Goal: Task Accomplishment & Management: Manage account settings

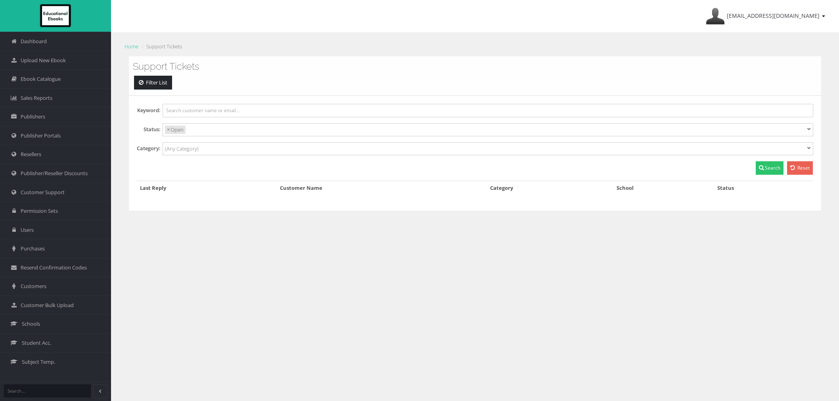
select select
drag, startPoint x: 50, startPoint y: 286, endPoint x: 54, endPoint y: 284, distance: 5.0
click at [50, 286] on link "Customers" at bounding box center [55, 286] width 111 height 19
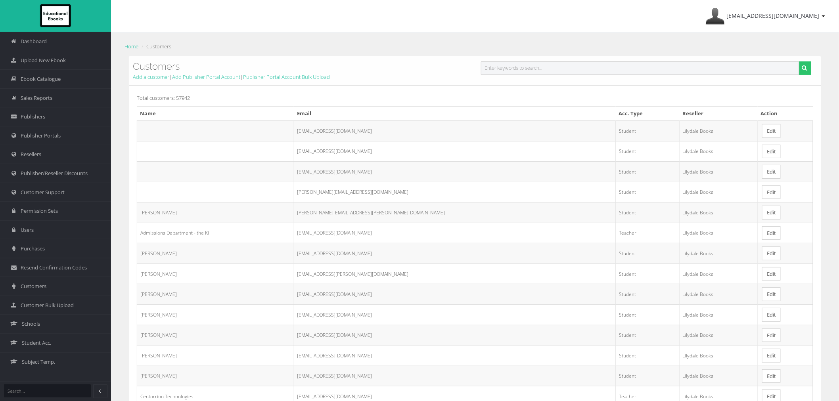
click at [708, 69] on input "text" at bounding box center [640, 67] width 319 height 13
paste input "Antoinette.Gavillucci@education.vic.gov.au"
type input "Antoinette.Gavillucci@education.vic.gov.au"
click at [799, 61] on button "submit" at bounding box center [805, 67] width 12 height 13
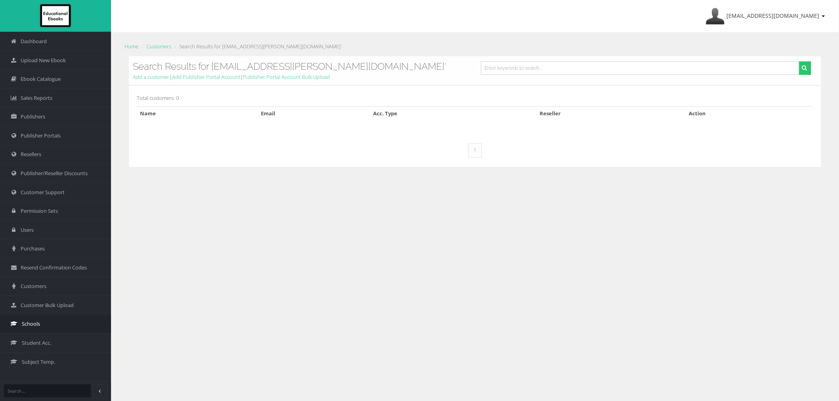
click at [64, 328] on link "Schools" at bounding box center [55, 324] width 111 height 19
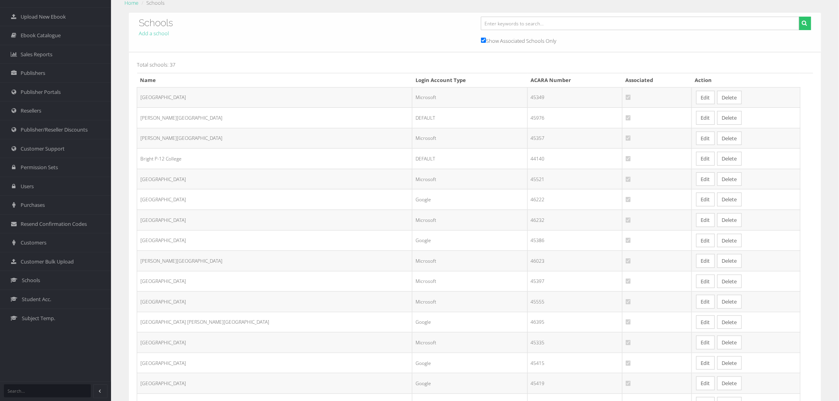
scroll to position [44, 0]
click at [697, 136] on link "Edit" at bounding box center [706, 138] width 19 height 14
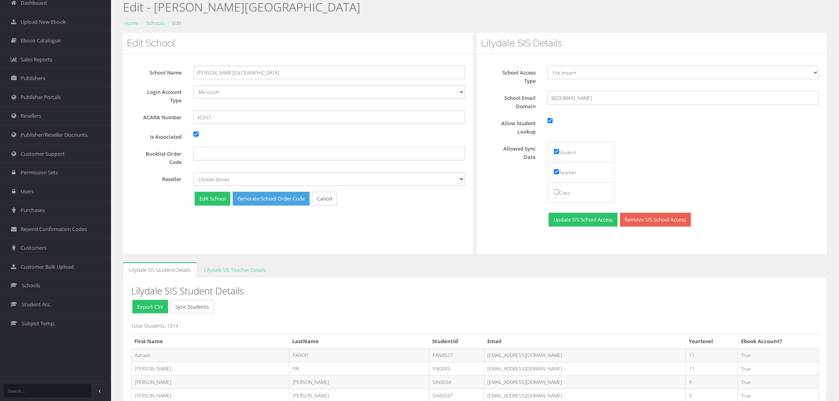
scroll to position [132, 0]
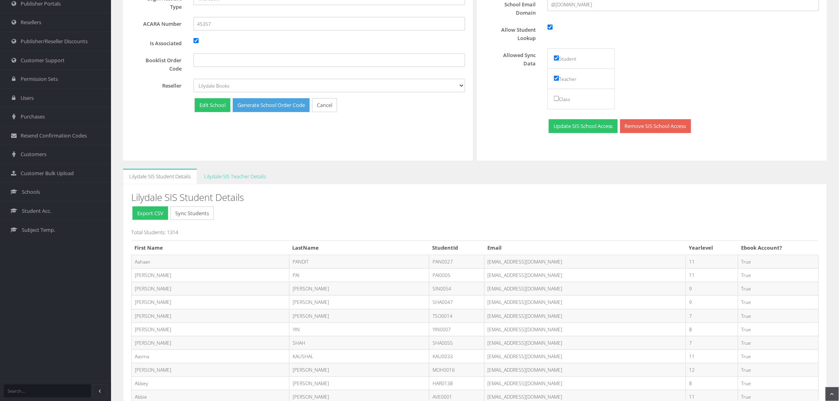
click at [212, 219] on button "Sync Students" at bounding box center [192, 214] width 43 height 14
click at [229, 176] on link "Lilydale SIS Teacher Details" at bounding box center [235, 176] width 75 height 15
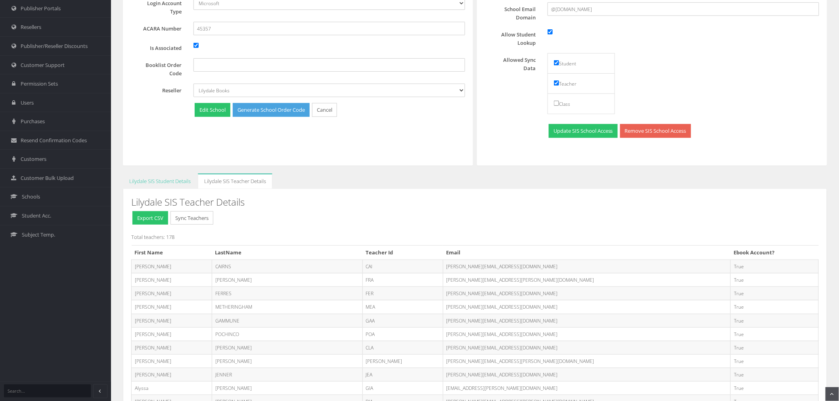
scroll to position [88, 0]
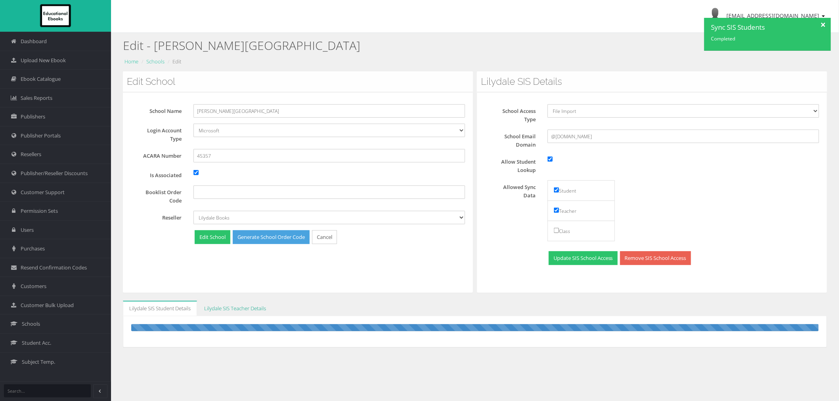
click at [249, 304] on link "Lilydale SIS Teacher Details" at bounding box center [235, 308] width 75 height 15
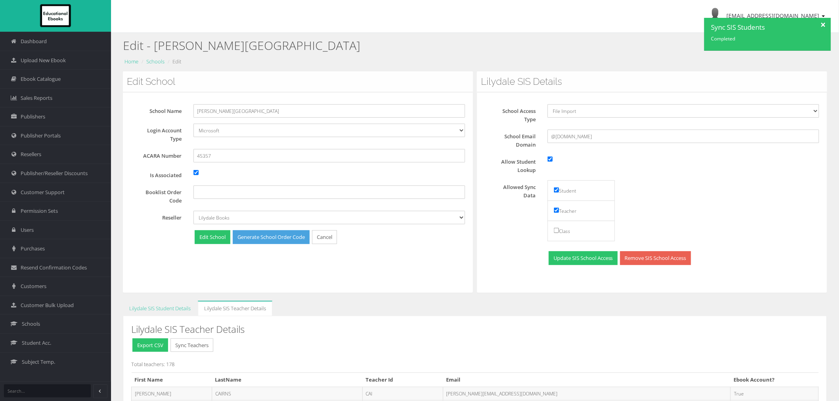
click at [824, 28] on div at bounding box center [824, 24] width 14 height 12
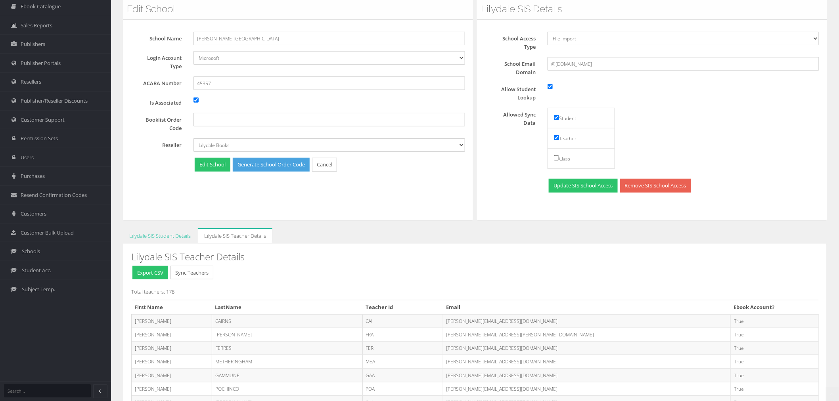
scroll to position [132, 0]
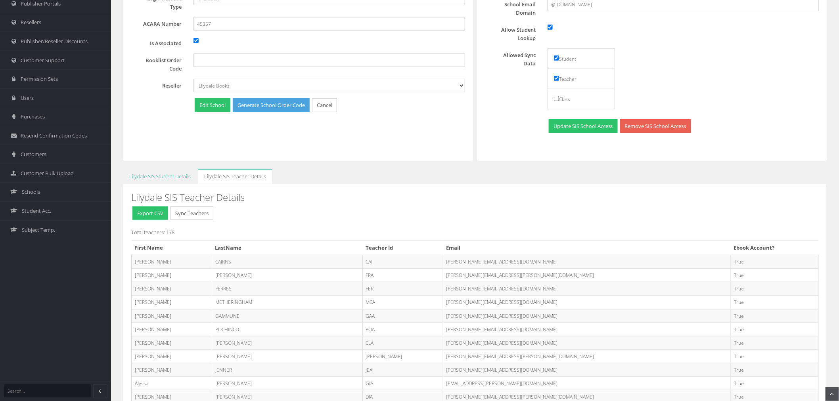
click at [191, 215] on button "Sync Teachers" at bounding box center [192, 214] width 43 height 14
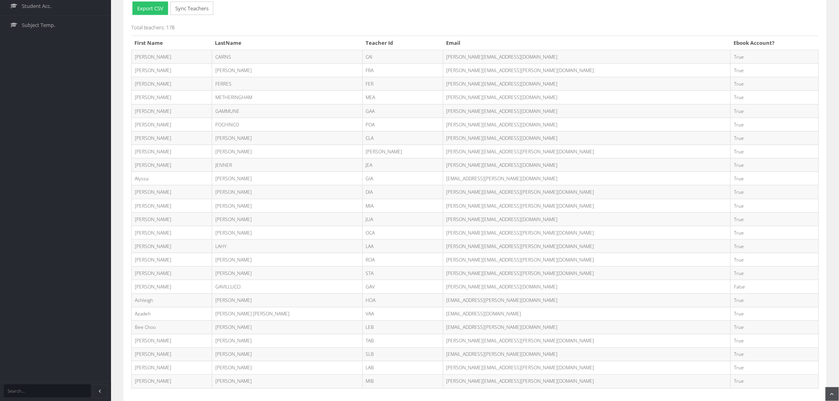
scroll to position [352, 0]
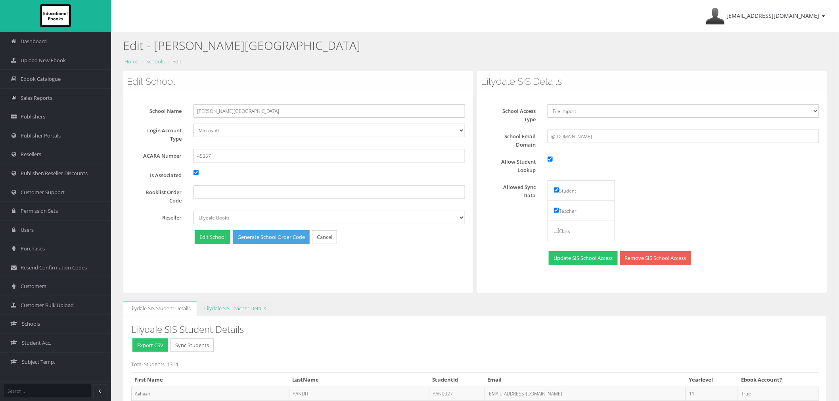
drag, startPoint x: 255, startPoint y: 302, endPoint x: 275, endPoint y: 300, distance: 20.4
click at [255, 302] on link "Lilydale SIS Teacher Details" at bounding box center [235, 308] width 75 height 15
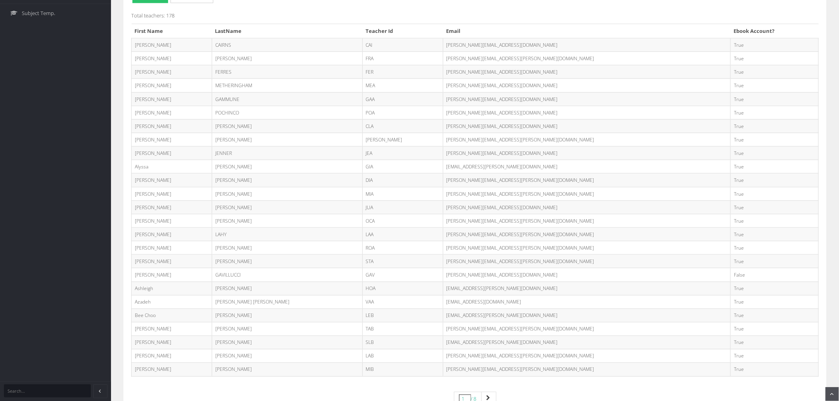
scroll to position [352, 0]
click at [485, 391] on link "Page navigation" at bounding box center [489, 396] width 15 height 14
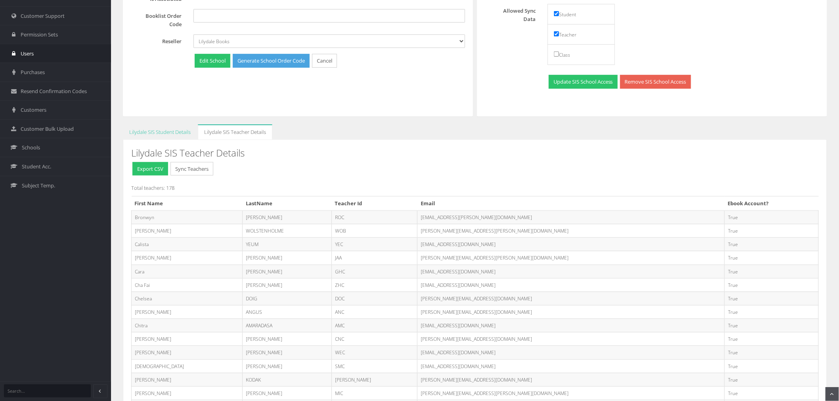
scroll to position [176, 0]
click at [44, 115] on link "Customers" at bounding box center [55, 110] width 111 height 19
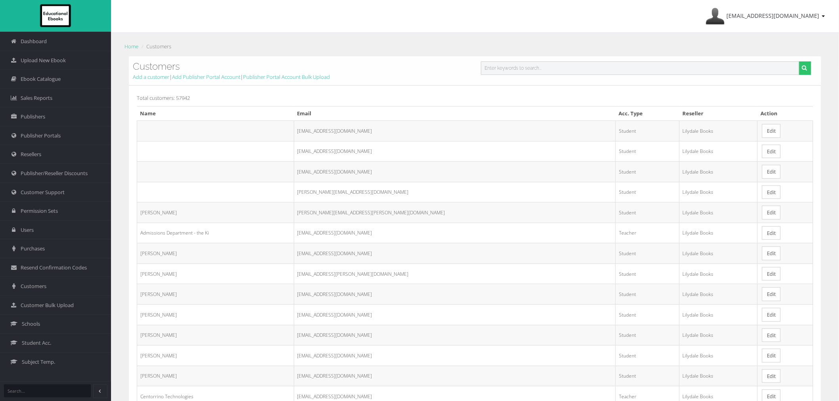
click at [507, 72] on input "text" at bounding box center [640, 67] width 319 height 13
paste input "[EMAIL_ADDRESS][DOMAIN_NAME]"
type input "[EMAIL_ADDRESS][DOMAIN_NAME]"
click at [799, 61] on button "submit" at bounding box center [805, 67] width 12 height 13
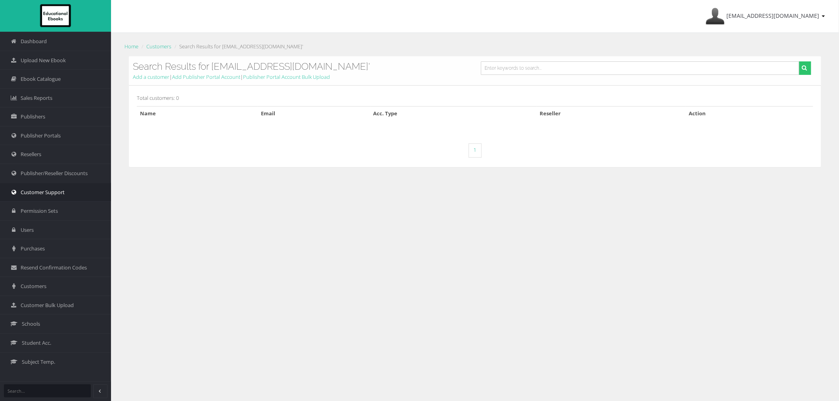
drag, startPoint x: 64, startPoint y: 194, endPoint x: 69, endPoint y: 196, distance: 4.9
click at [64, 194] on span "Customer Support" at bounding box center [43, 193] width 44 height 8
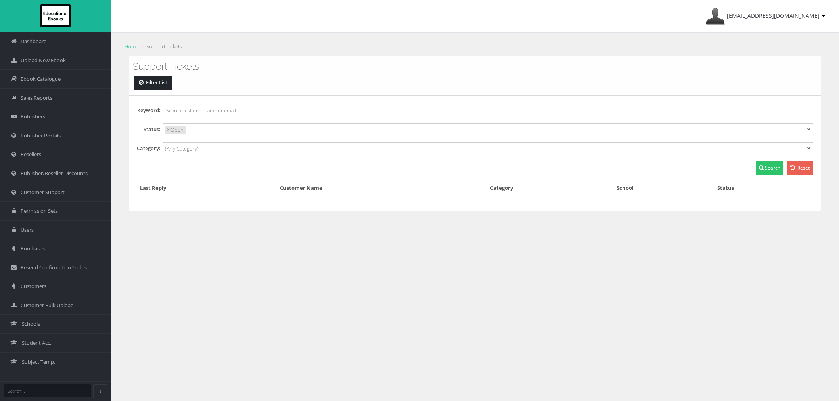
select select
click at [70, 294] on link "Customers" at bounding box center [55, 286] width 111 height 19
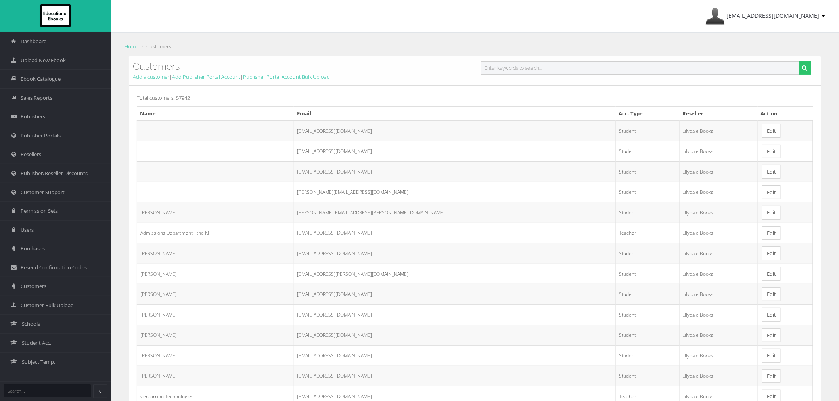
click at [524, 71] on input "text" at bounding box center [640, 67] width 319 height 13
paste input "jarryd.reyment@education.vic.gov.au"
type input "jarryd.reyment@education.vic.gov.au"
click at [799, 61] on button "submit" at bounding box center [805, 67] width 12 height 13
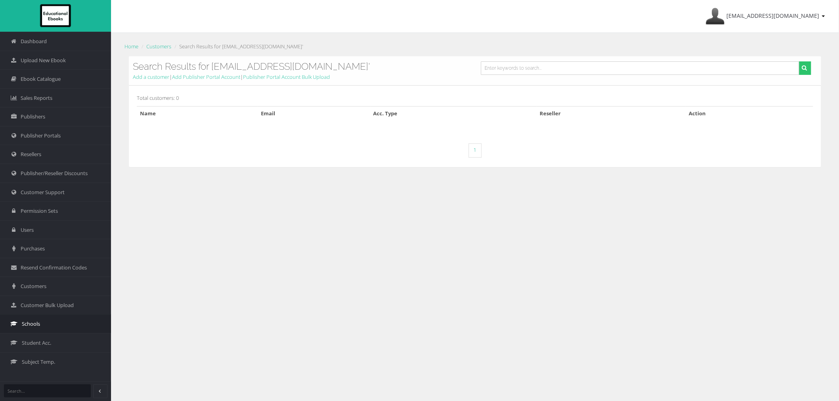
click at [33, 329] on link "Schools" at bounding box center [55, 324] width 111 height 19
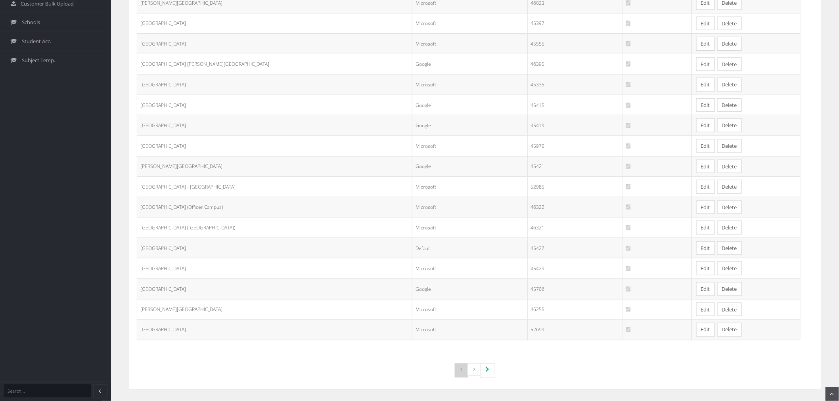
scroll to position [304, 0]
click at [487, 367] on icon "Page navigation" at bounding box center [488, 370] width 4 height 6
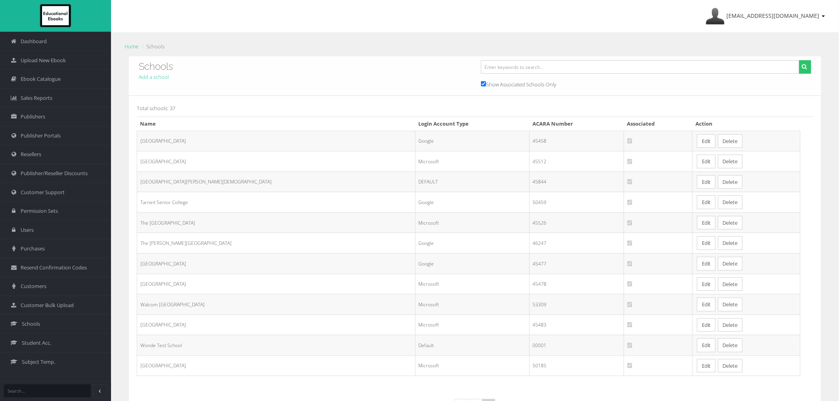
click at [697, 145] on link "Edit" at bounding box center [706, 141] width 19 height 14
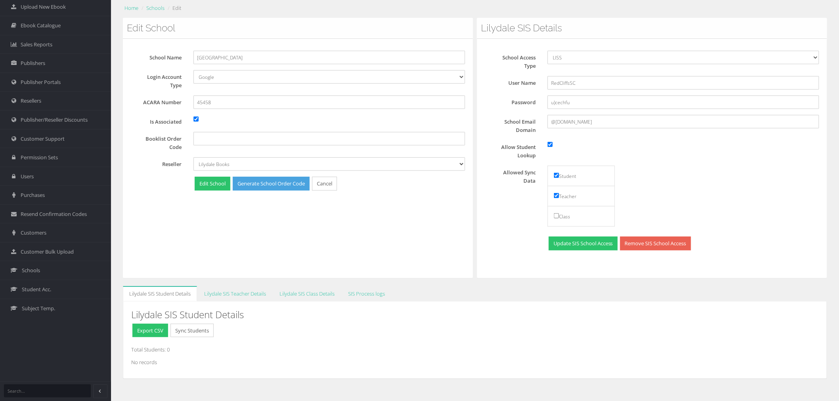
scroll to position [59, 0]
